Goal: Transaction & Acquisition: Purchase product/service

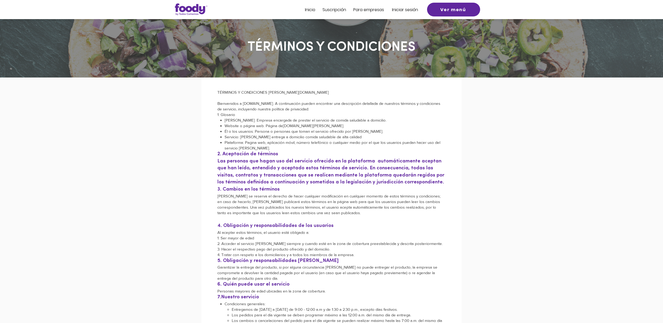
scroll to position [0, 0]
click at [403, 10] on span "Iniciar sesión" at bounding box center [405, 10] width 26 height 6
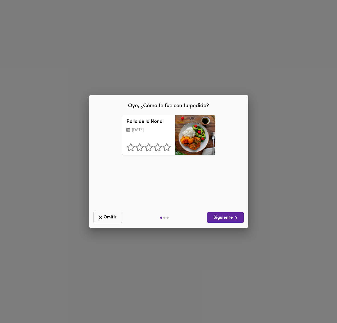
click at [109, 219] on span "Omitir" at bounding box center [107, 217] width 21 height 7
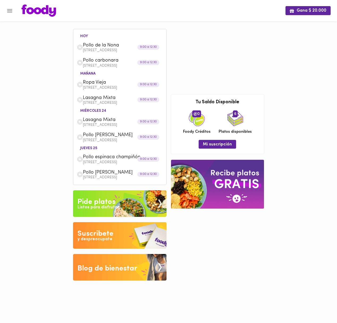
click at [117, 59] on span "Pollo carbonara" at bounding box center [113, 61] width 61 height 6
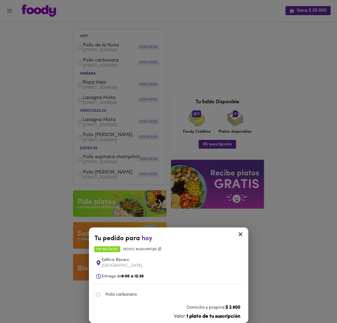
click at [240, 234] on icon at bounding box center [240, 234] width 4 height 4
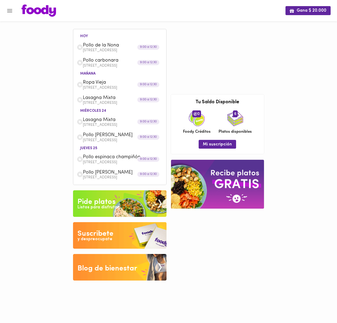
click at [96, 97] on span "Lasagna Mixta" at bounding box center [113, 98] width 61 height 6
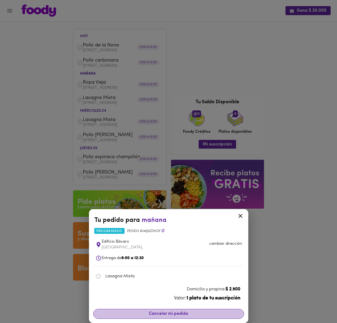
click at [156, 315] on span "Cancelar mi pedido" at bounding box center [169, 313] width 144 height 5
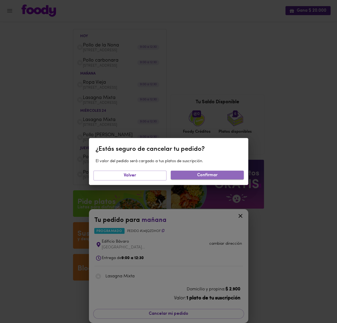
click at [218, 174] on span "Confirmar" at bounding box center [207, 175] width 64 height 5
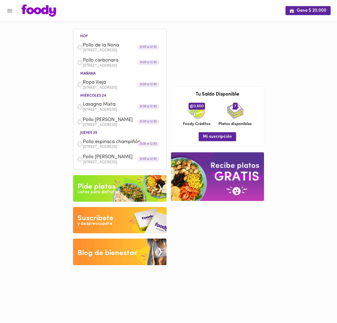
click at [120, 85] on span "Ropa Vieja" at bounding box center [113, 83] width 61 height 6
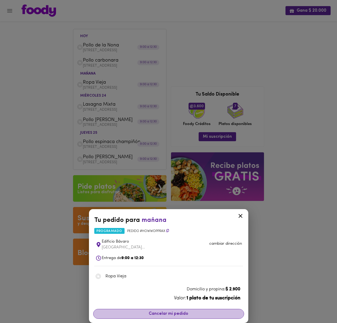
click at [156, 314] on span "Cancelar mi pedido" at bounding box center [169, 313] width 144 height 5
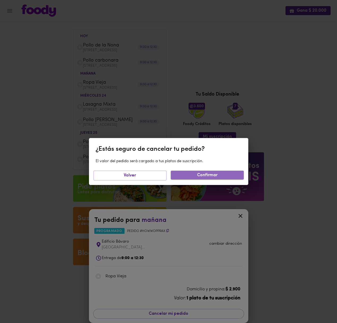
click at [191, 175] on span "Confirmar" at bounding box center [207, 175] width 64 height 5
